Goal: Task Accomplishment & Management: Manage account settings

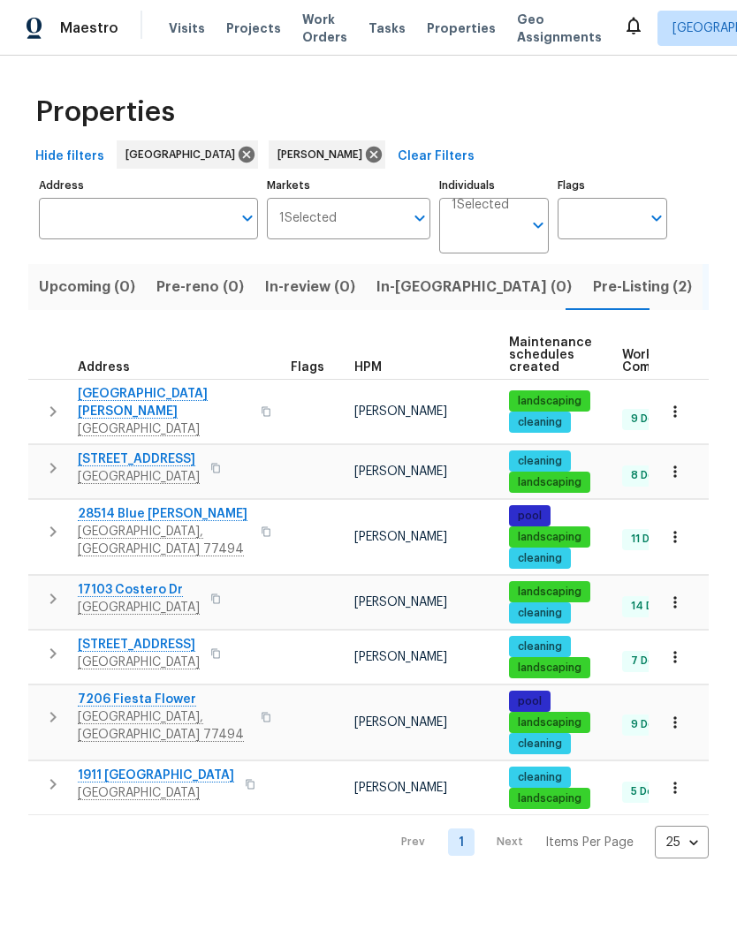
click at [210, 594] on icon "button" at bounding box center [215, 599] width 11 height 11
click at [593, 298] on span "Pre-Listing (2)" at bounding box center [642, 287] width 99 height 25
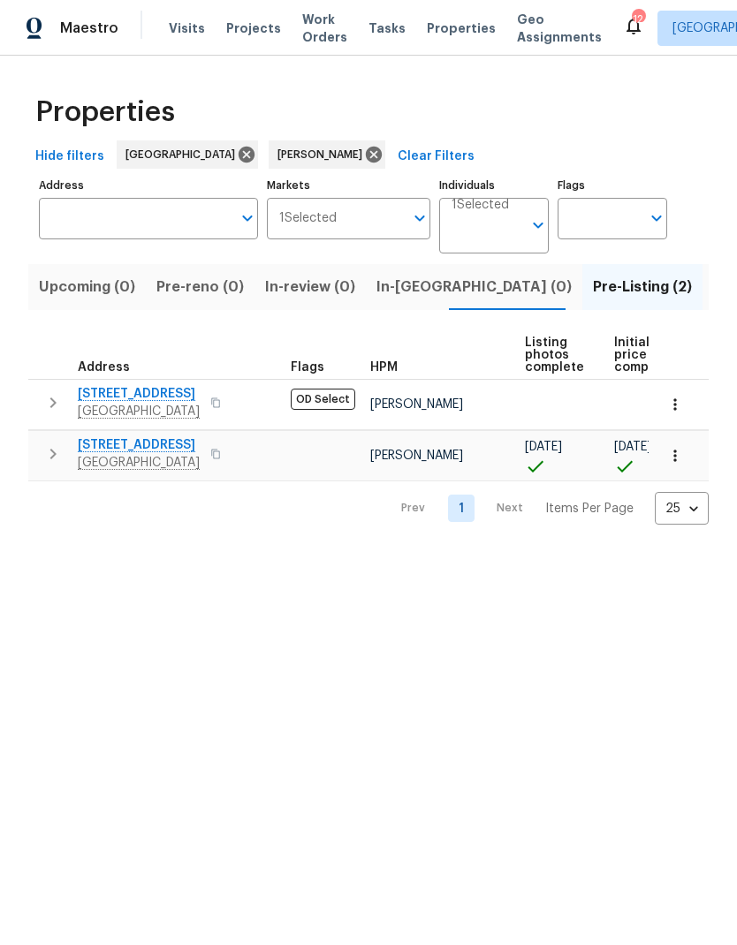
click at [623, 31] on icon at bounding box center [633, 25] width 21 height 21
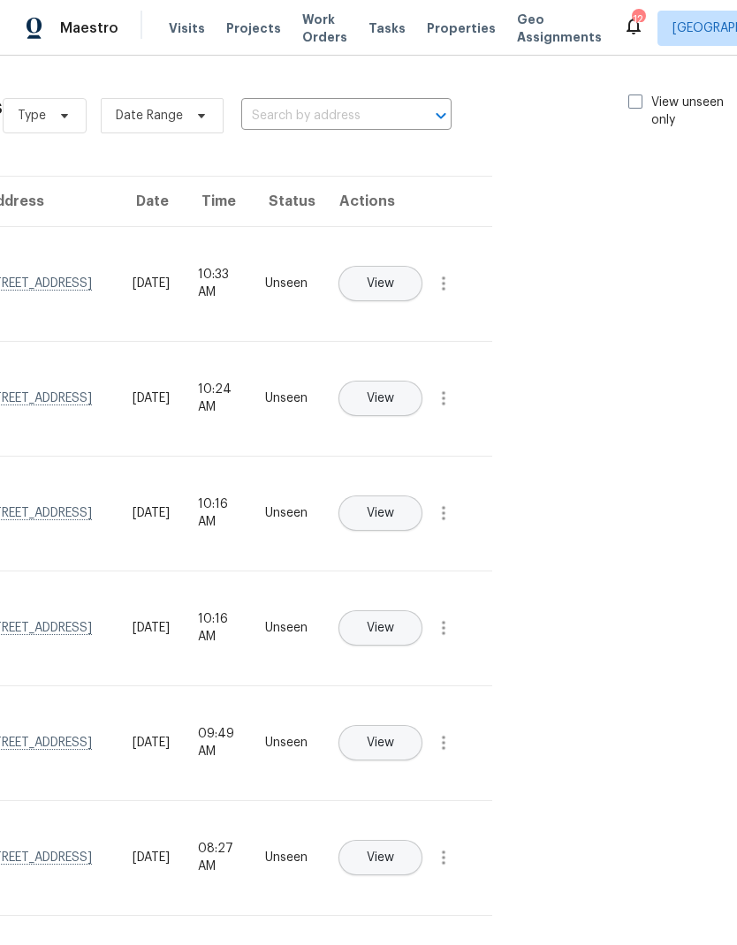
scroll to position [0, 187]
click at [633, 103] on span at bounding box center [636, 102] width 14 height 14
click at [633, 103] on input "View unseen only" at bounding box center [634, 99] width 11 height 11
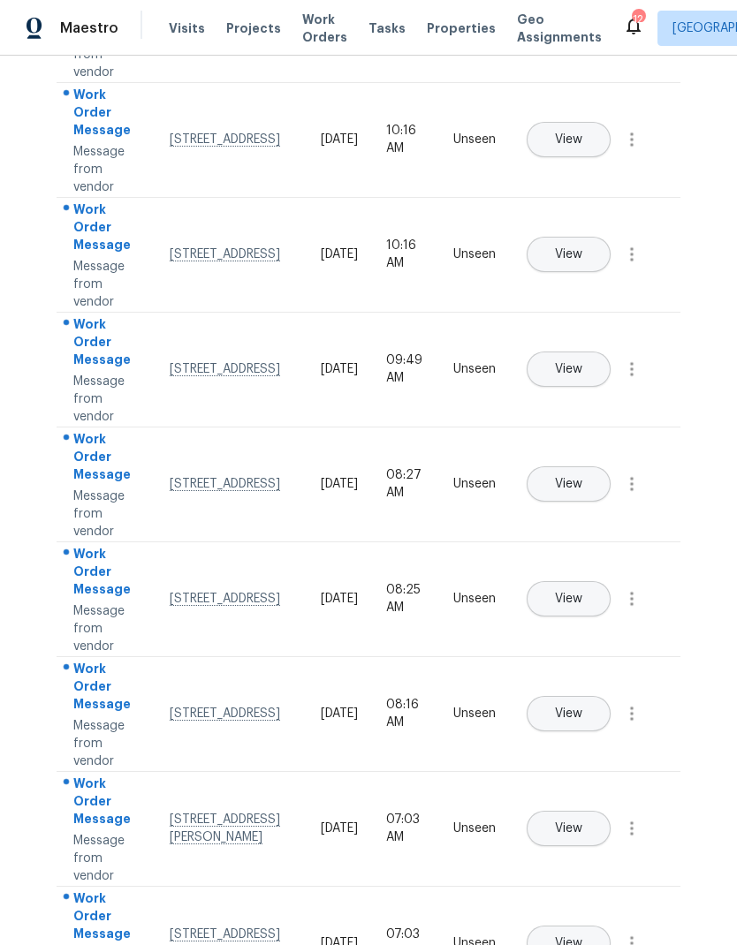
scroll to position [0, 0]
click at [641, 150] on icon "button" at bounding box center [631, 139] width 21 height 21
click at [578, 164] on div "Mark Seen" at bounding box center [531, 161] width 138 height 18
click at [639, 265] on icon "button" at bounding box center [631, 254] width 21 height 21
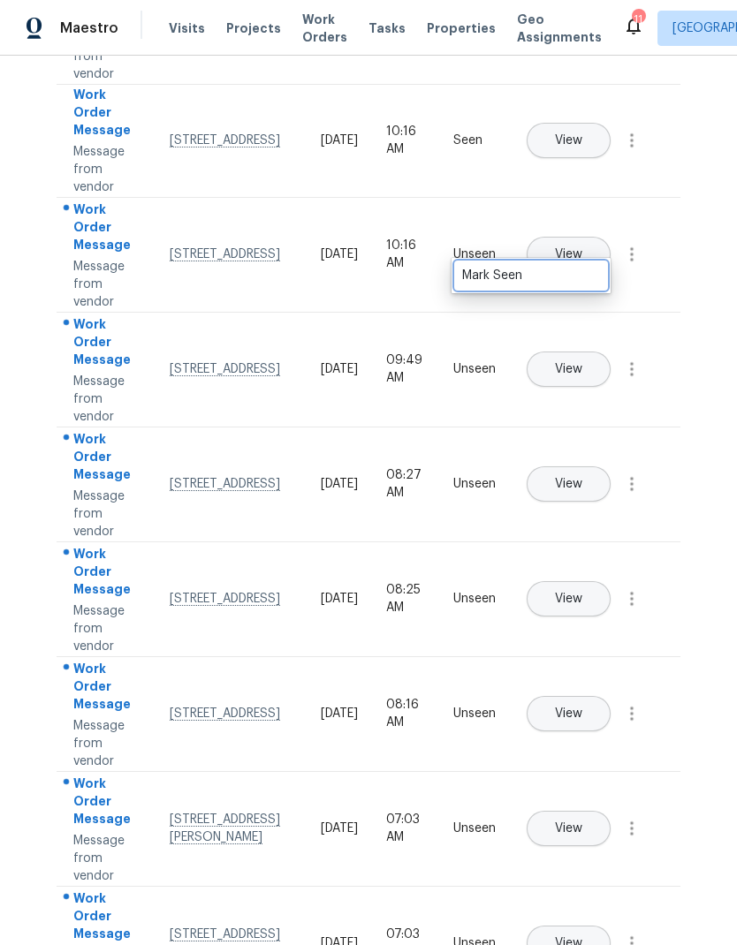
click at [577, 273] on div "Mark Seen" at bounding box center [531, 276] width 138 height 18
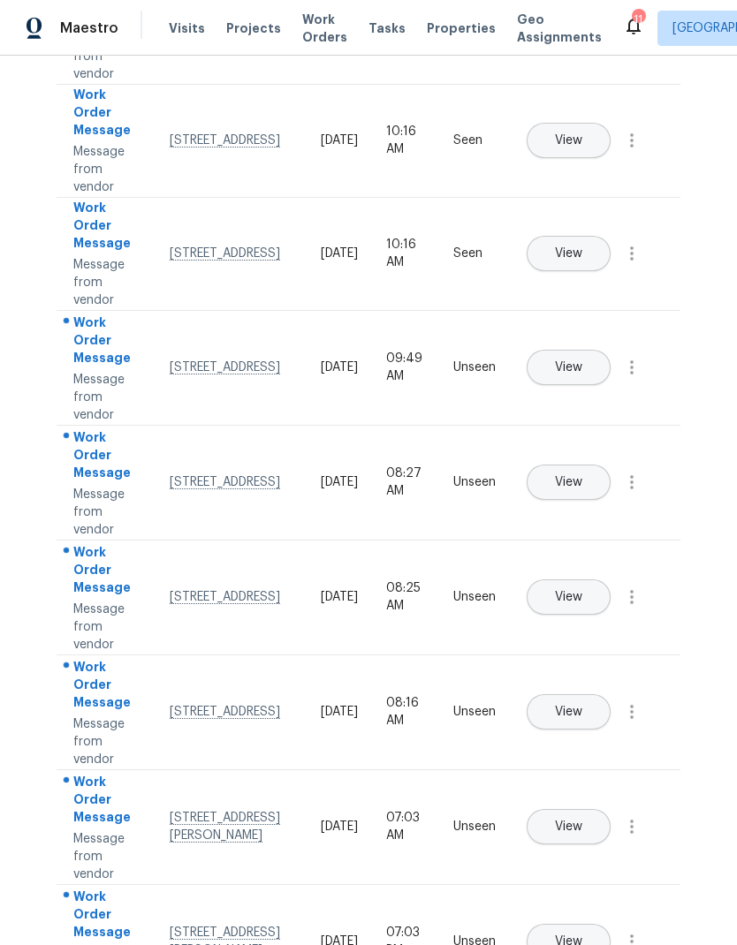
scroll to position [370, 0]
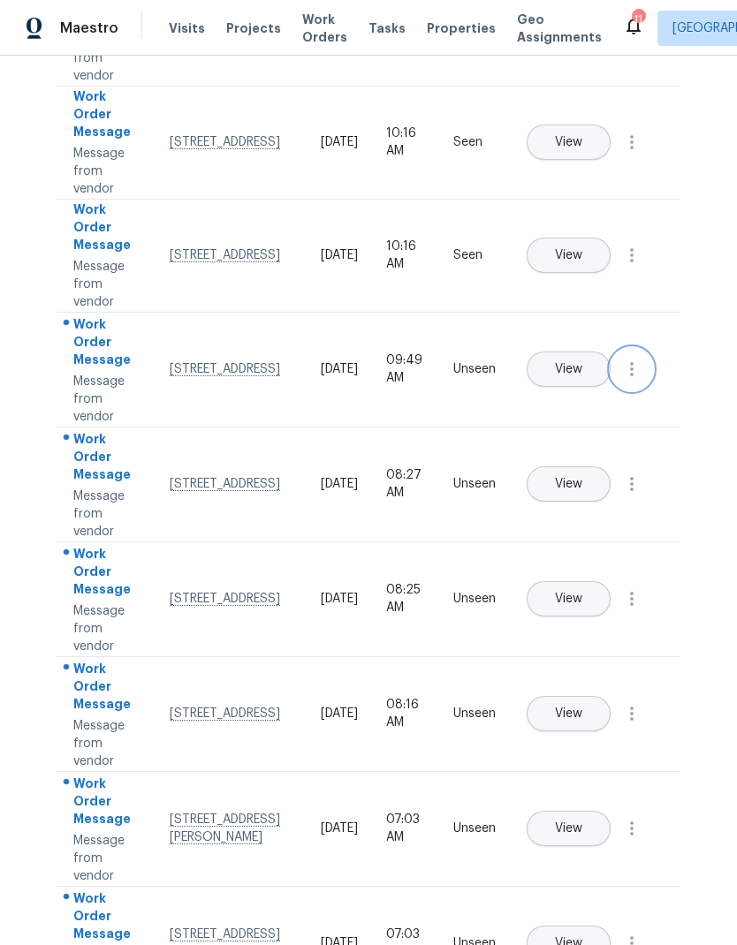
click at [633, 380] on icon "button" at bounding box center [631, 369] width 21 height 21
click at [569, 394] on div "Mark Seen" at bounding box center [531, 391] width 138 height 18
click at [641, 495] on icon "button" at bounding box center [631, 484] width 21 height 21
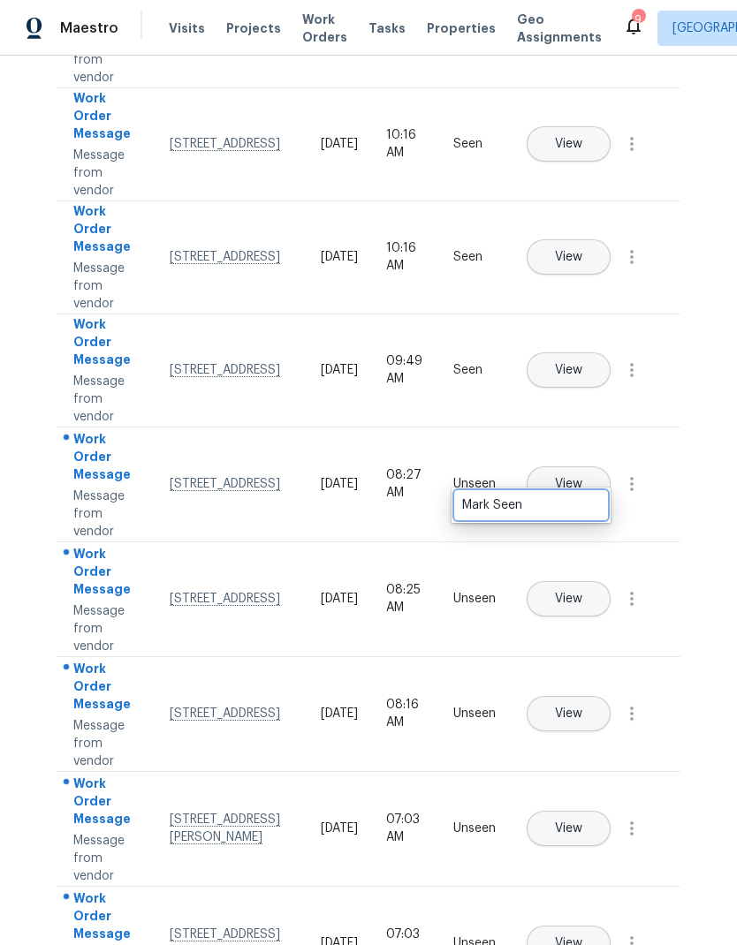
click at [575, 508] on div "Mark Seen" at bounding box center [531, 506] width 138 height 18
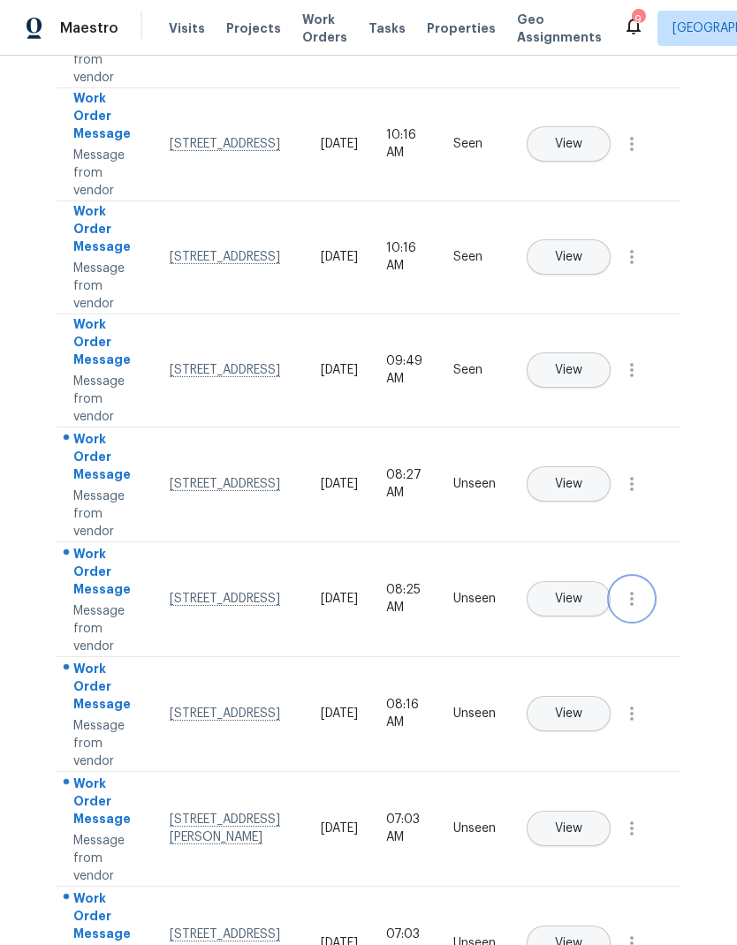
click at [643, 611] on button "button" at bounding box center [632, 599] width 42 height 42
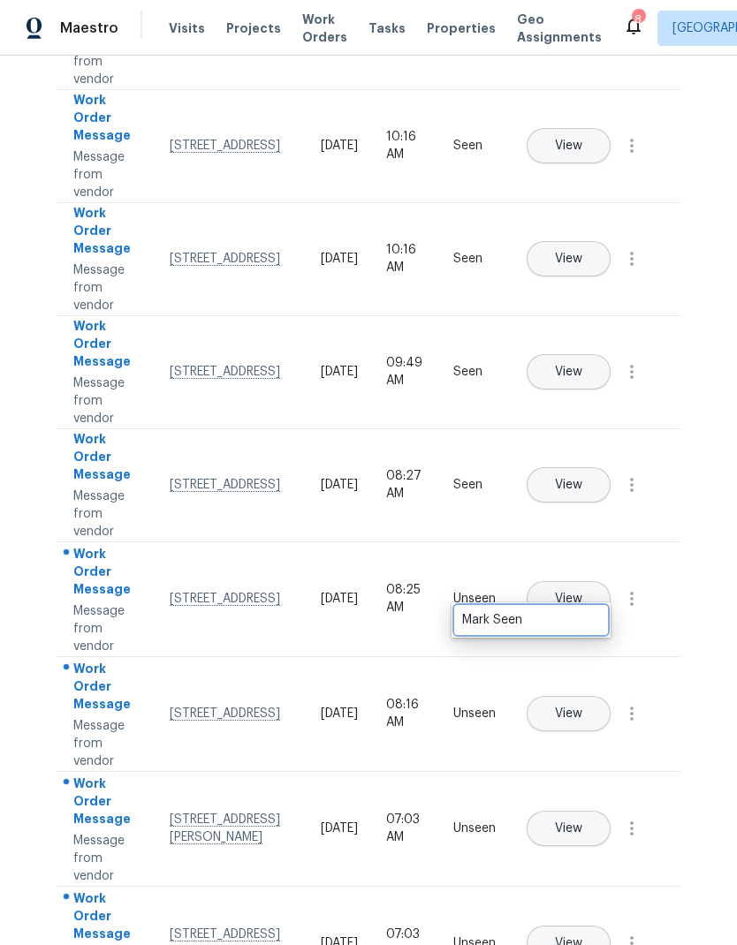
click at [560, 619] on div "Mark Seen" at bounding box center [531, 620] width 138 height 18
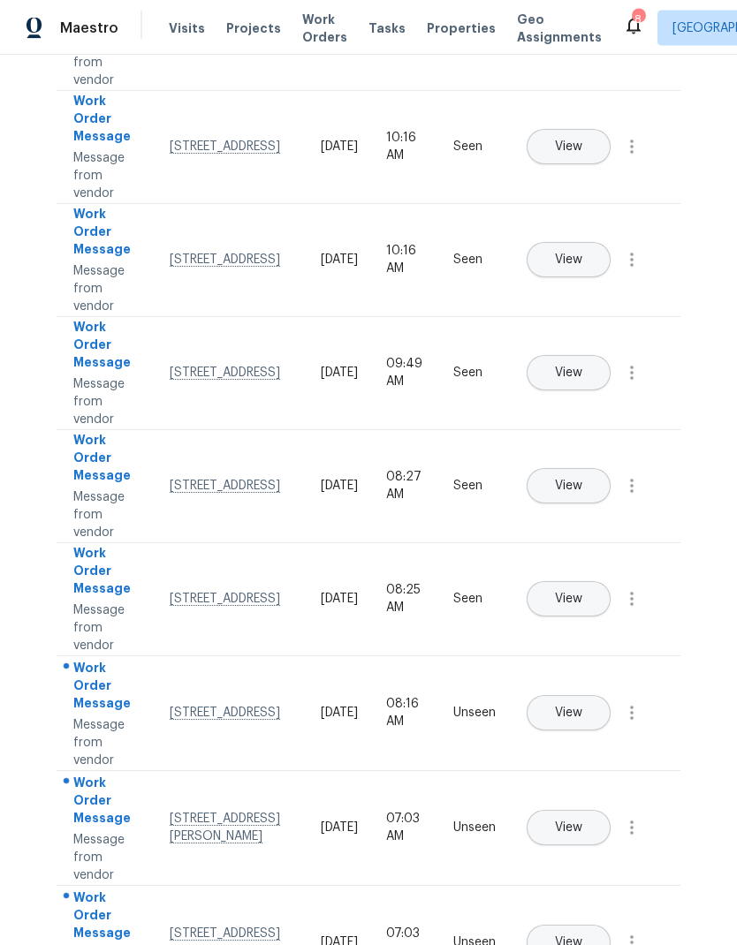
scroll to position [71, 0]
click at [640, 703] on icon "button" at bounding box center [631, 713] width 21 height 21
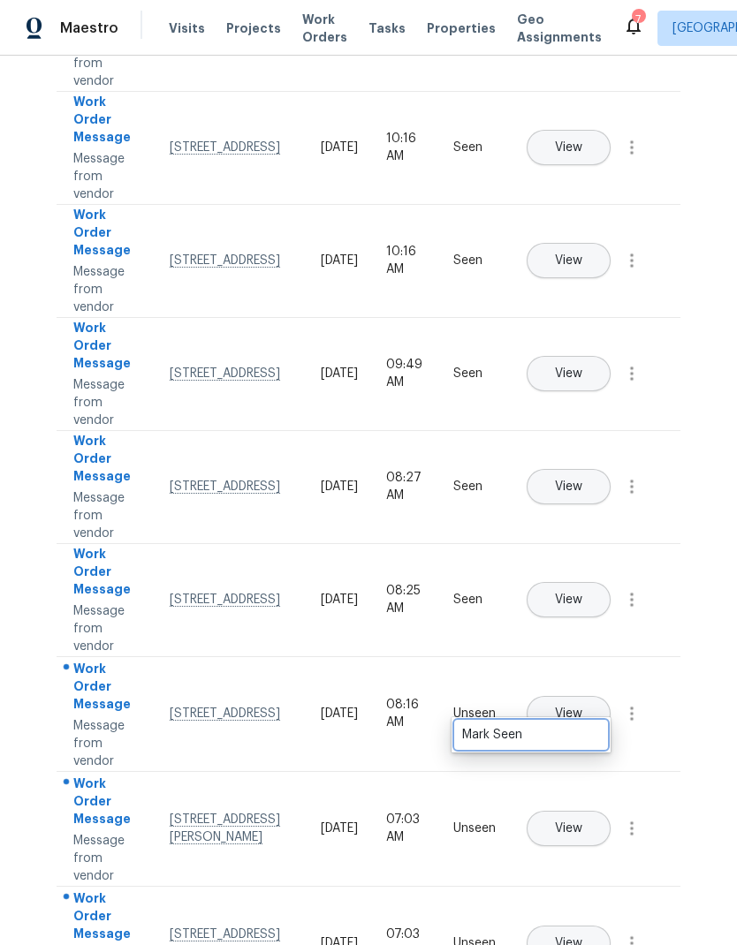
click at [582, 726] on div "Mark Seen" at bounding box center [531, 735] width 138 height 18
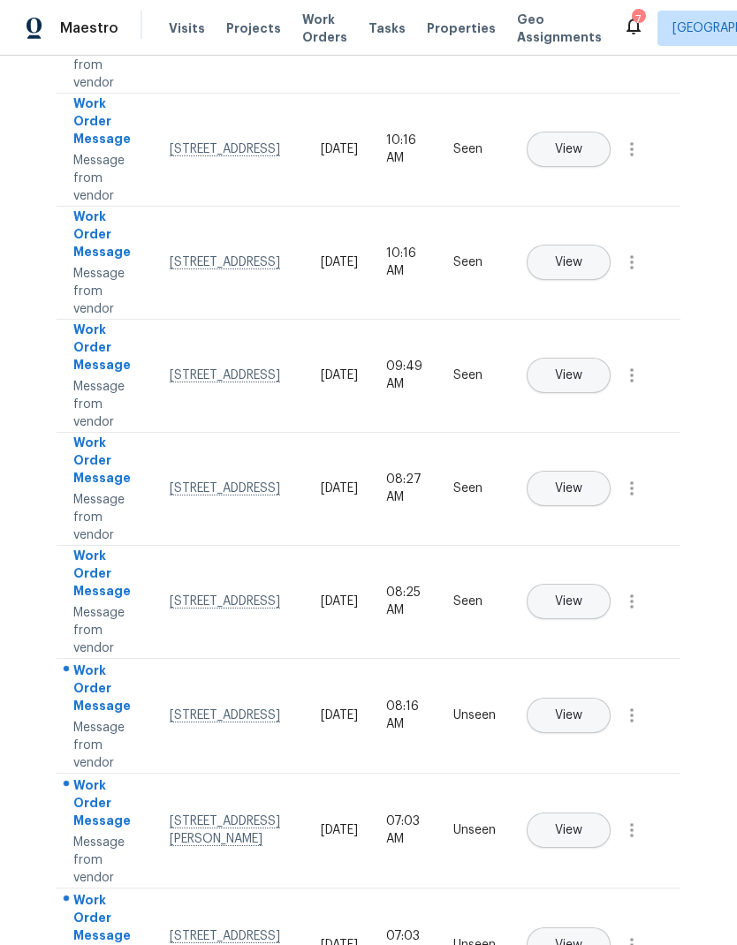
click at [641, 820] on icon "button" at bounding box center [631, 830] width 21 height 21
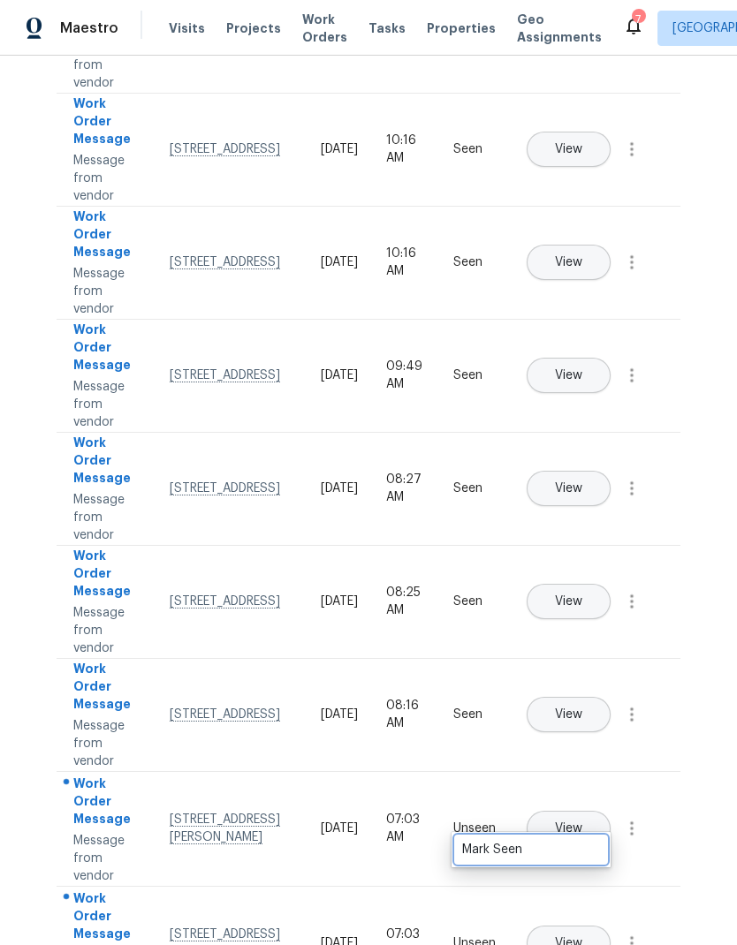
click at [590, 841] on div "Mark Seen" at bounding box center [531, 850] width 138 height 18
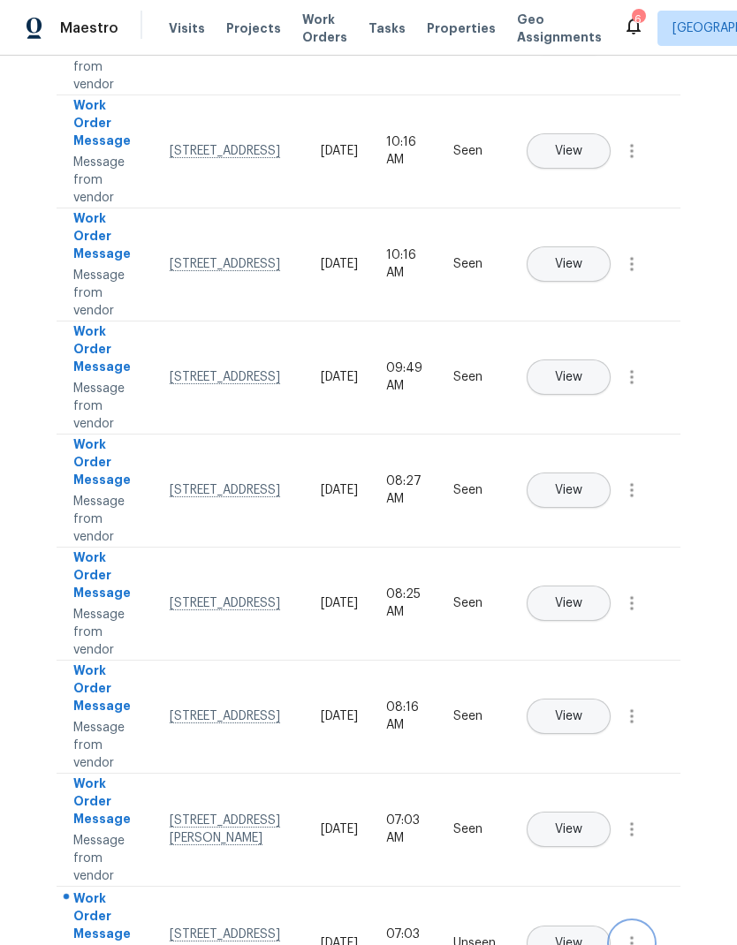
click at [640, 933] on icon "button" at bounding box center [631, 943] width 21 height 21
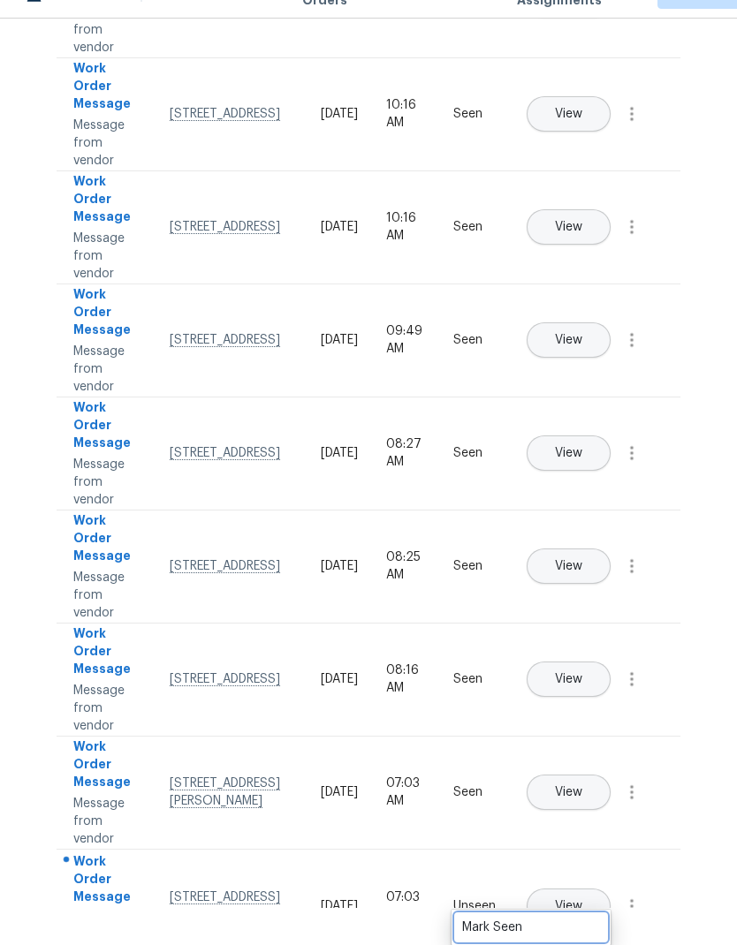
click at [592, 919] on div "Mark Seen" at bounding box center [531, 928] width 138 height 18
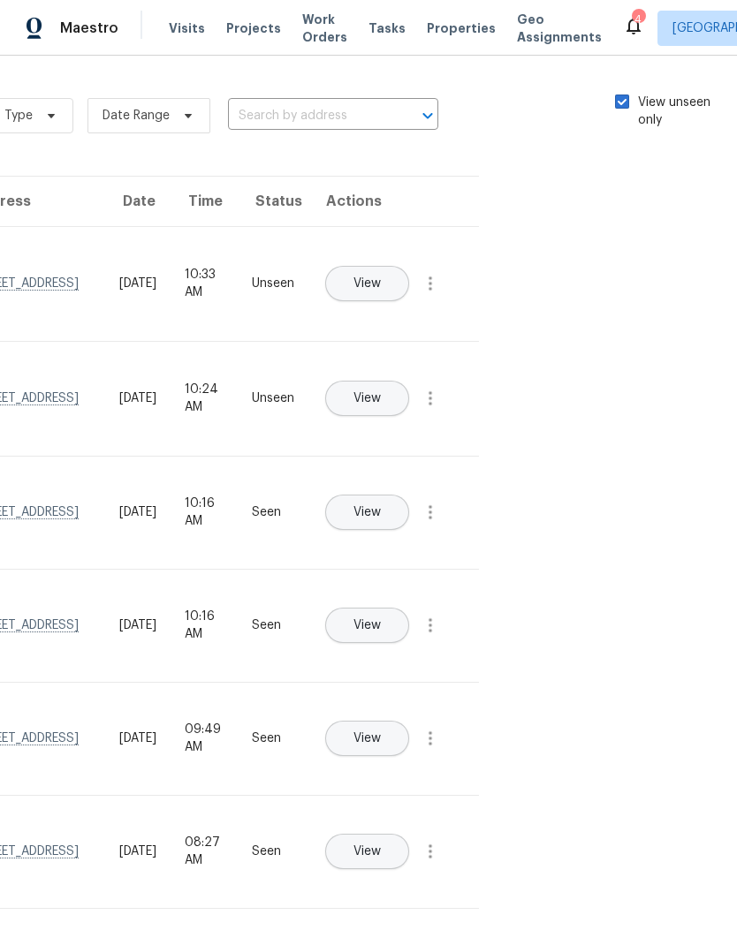
scroll to position [0, 199]
click at [625, 95] on span at bounding box center [625, 102] width 14 height 14
click at [625, 94] on input "View unseen only" at bounding box center [623, 99] width 11 height 11
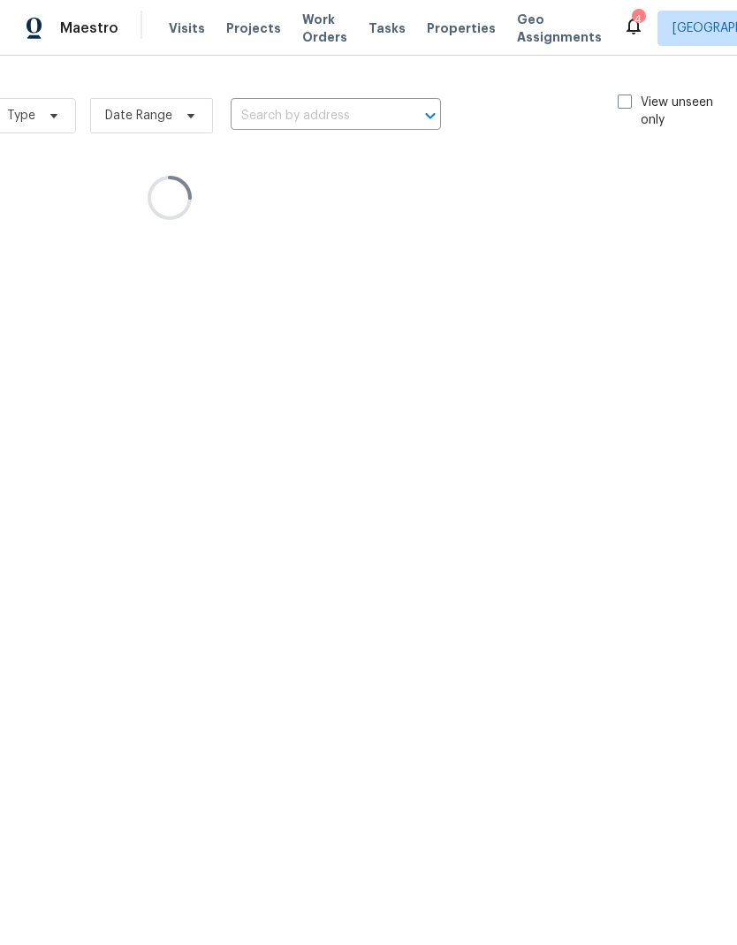
scroll to position [0, 0]
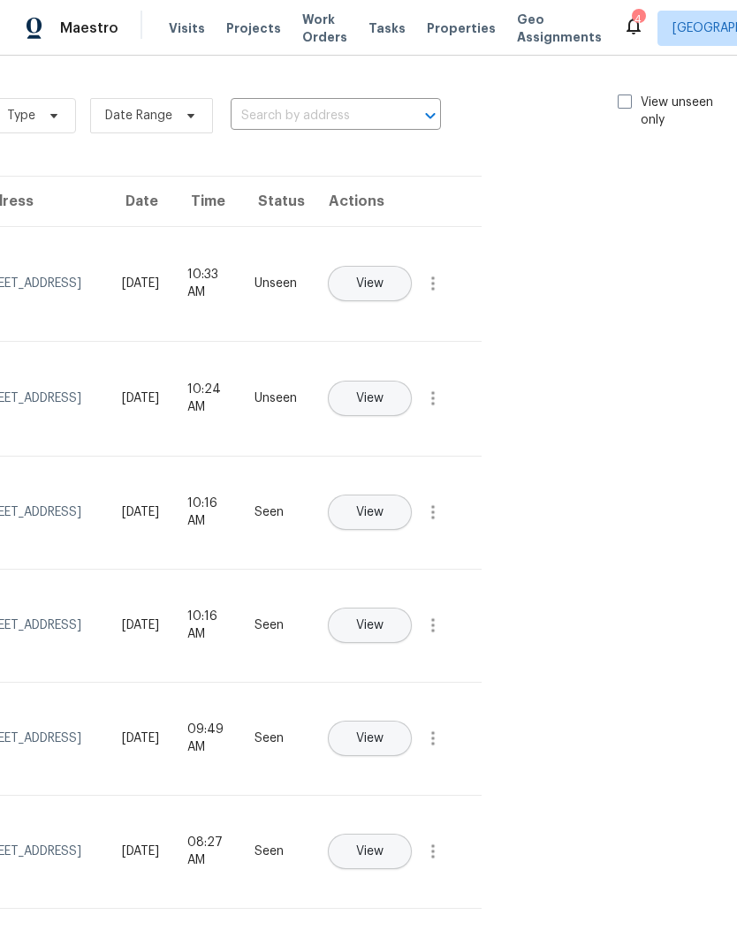
click at [625, 105] on span at bounding box center [625, 102] width 14 height 14
click at [625, 105] on input "View unseen only" at bounding box center [623, 99] width 11 height 11
checkbox input "true"
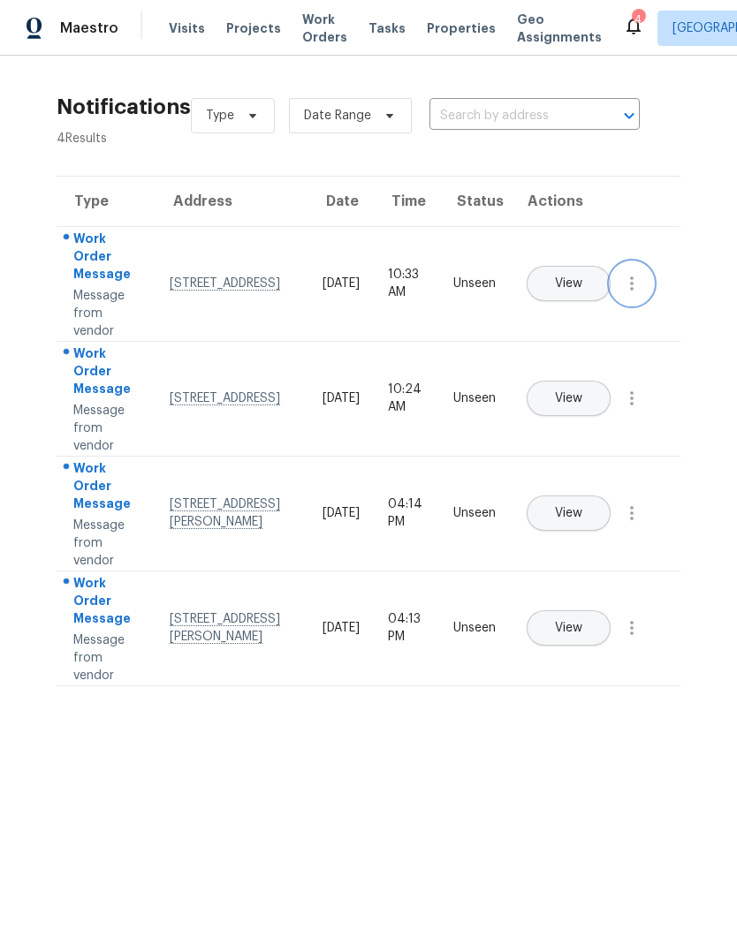
click at [639, 294] on icon "button" at bounding box center [631, 283] width 21 height 21
click at [580, 317] on link "Mark Seen" at bounding box center [531, 305] width 150 height 27
click at [638, 409] on icon "button" at bounding box center [631, 398] width 21 height 21
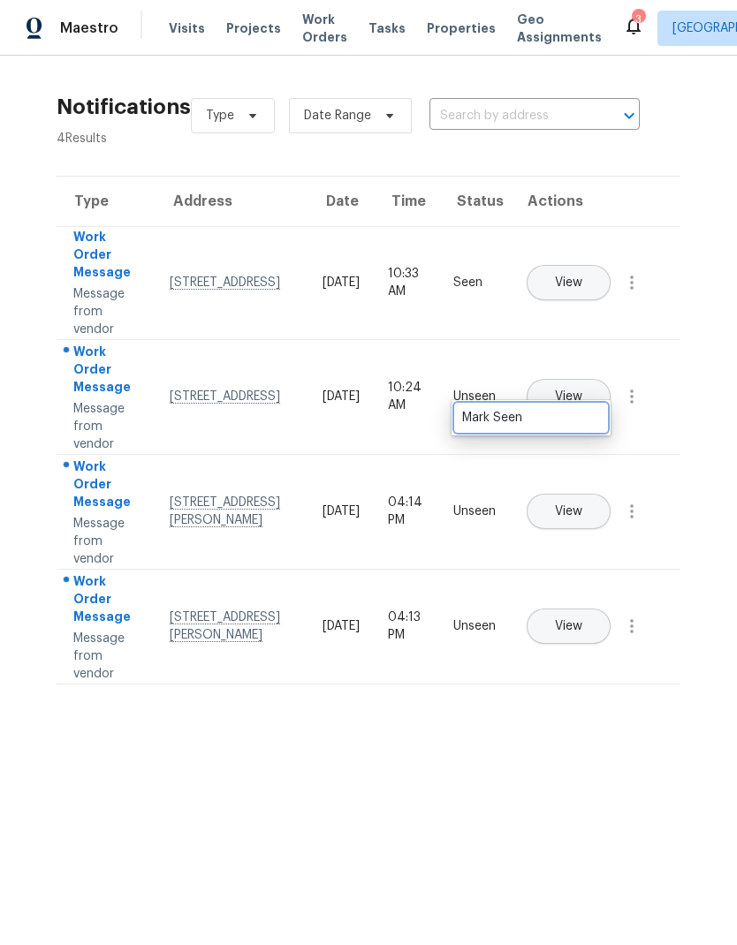
click at [583, 424] on div "Mark Seen" at bounding box center [531, 418] width 138 height 18
click at [639, 522] on icon "button" at bounding box center [631, 511] width 21 height 21
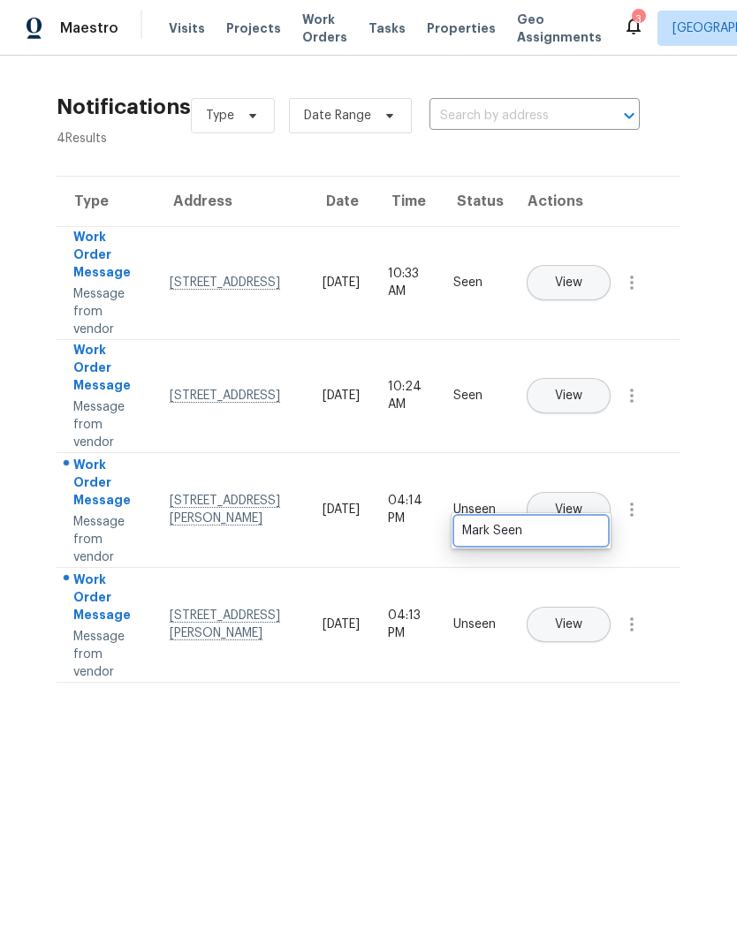
click at [570, 541] on link "Mark Seen" at bounding box center [531, 531] width 150 height 27
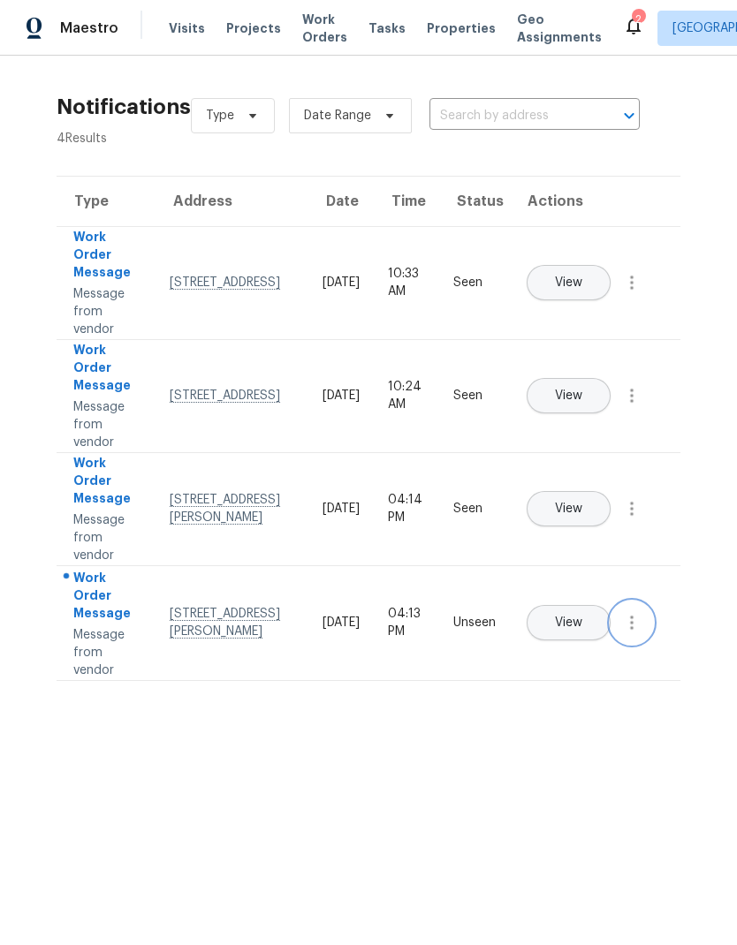
click at [643, 644] on button "button" at bounding box center [632, 623] width 42 height 42
click at [588, 656] on link "Mark Seen" at bounding box center [531, 644] width 150 height 27
